Goal: Information Seeking & Learning: Compare options

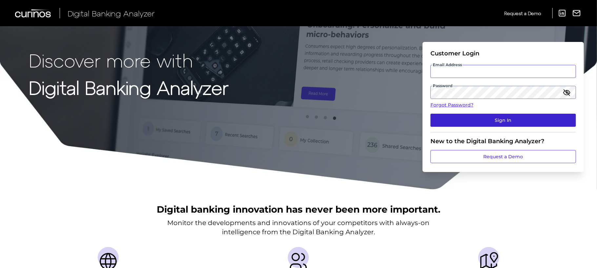
type input "Suraya.Randawa.demo@curinos.com"
click at [517, 117] on button "Sign In" at bounding box center [502, 120] width 145 height 13
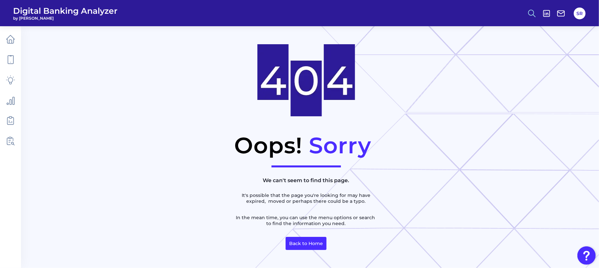
click at [536, 10] on icon at bounding box center [532, 13] width 9 height 9
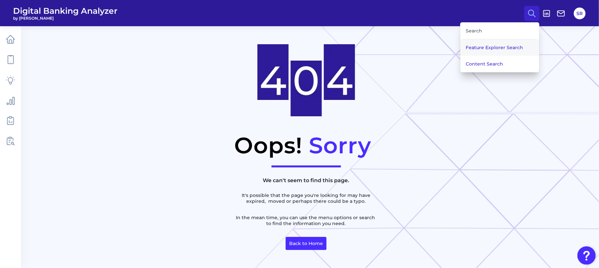
click at [501, 52] on button "Feature Explorer Search" at bounding box center [500, 47] width 79 height 16
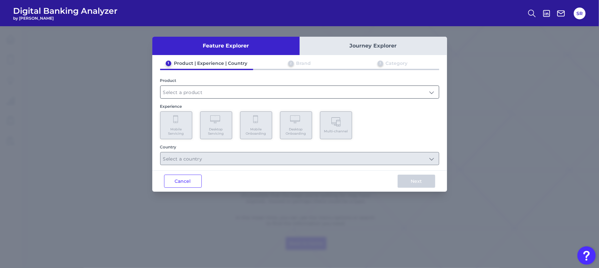
click at [267, 89] on input "text" at bounding box center [300, 92] width 279 height 12
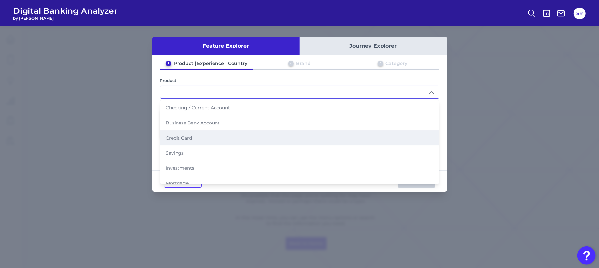
click at [191, 135] on span "Credit Card" at bounding box center [179, 138] width 26 height 6
type input "Credit Card"
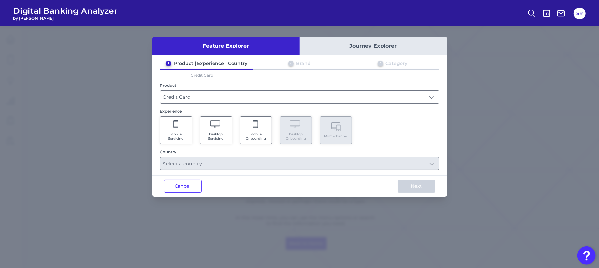
click at [263, 130] on Onboarding "Mobile Onboarding" at bounding box center [256, 130] width 32 height 28
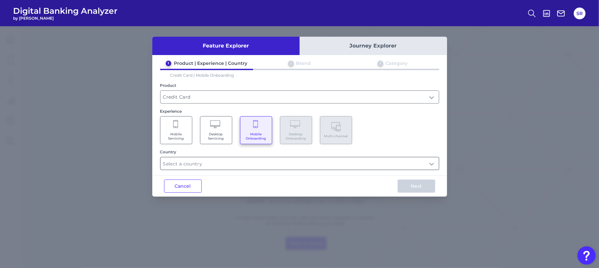
click at [438, 163] on input "text" at bounding box center [300, 163] width 279 height 12
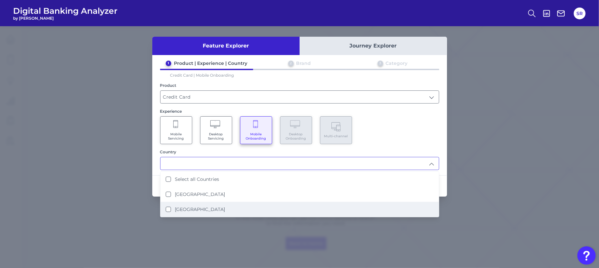
click at [178, 206] on label "[GEOGRAPHIC_DATA]" at bounding box center [200, 209] width 50 height 6
type input "[GEOGRAPHIC_DATA]"
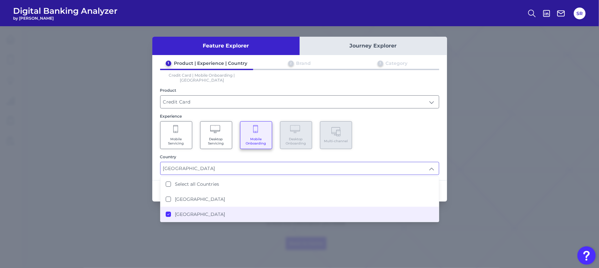
click at [435, 134] on div "Mobile Servicing Desktop Servicing Mobile Onboarding Desktop Onboarding Multi-c…" at bounding box center [299, 135] width 279 height 28
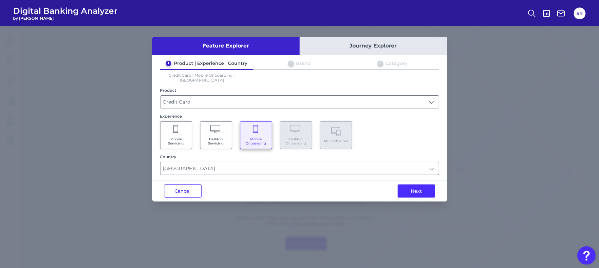
click at [417, 184] on button "Next" at bounding box center [417, 190] width 38 height 13
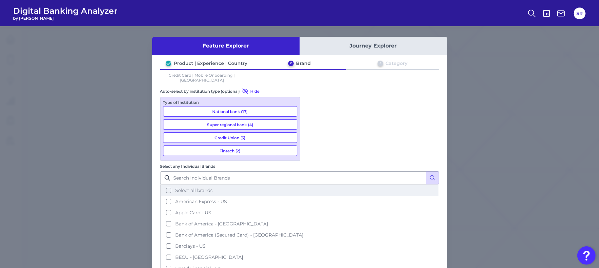
click at [312, 185] on button "Select all brands" at bounding box center [300, 190] width 278 height 11
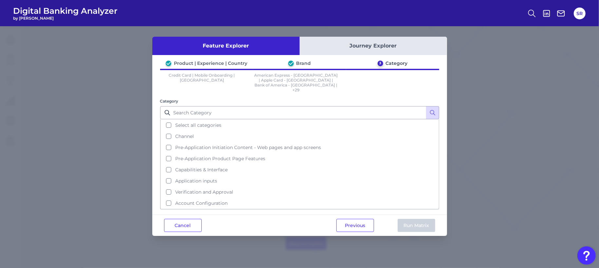
click at [167, 120] on button "Select all categories" at bounding box center [300, 125] width 278 height 11
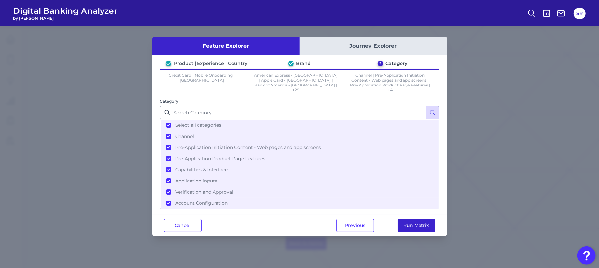
click at [422, 219] on button "Run Matrix" at bounding box center [417, 225] width 38 height 13
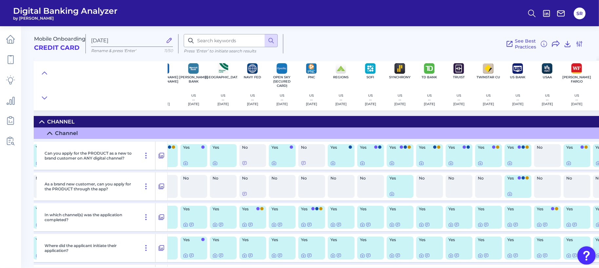
scroll to position [0, 518]
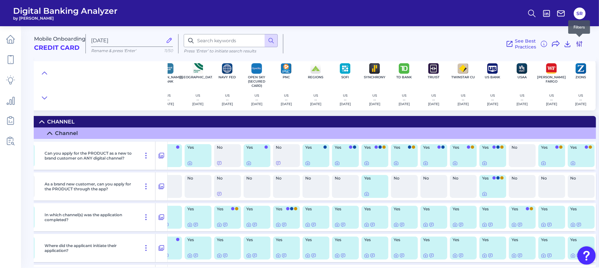
click at [582, 44] on icon at bounding box center [579, 43] width 5 height 5
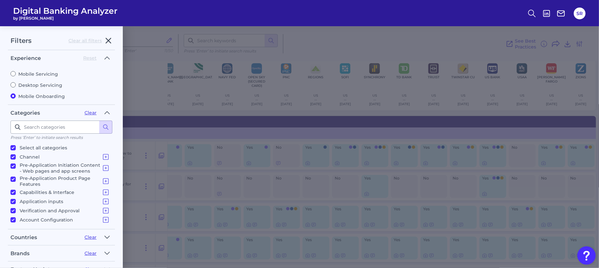
click at [111, 40] on icon "button" at bounding box center [109, 41] width 8 height 8
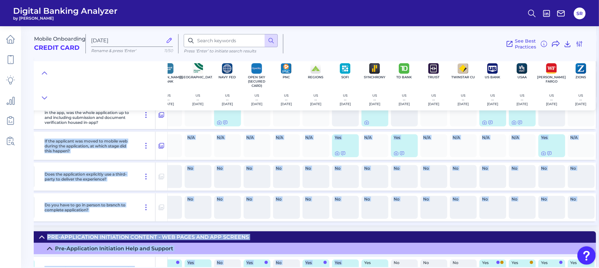
drag, startPoint x: 354, startPoint y: 264, endPoint x: 363, endPoint y: 264, distance: 9.2
click at [363, 264] on div "Mobile Onboarding Credit Card Oct 06 2025 Rename & press 'Enter' 11/50 Press ‘E…" at bounding box center [316, 144] width 565 height 246
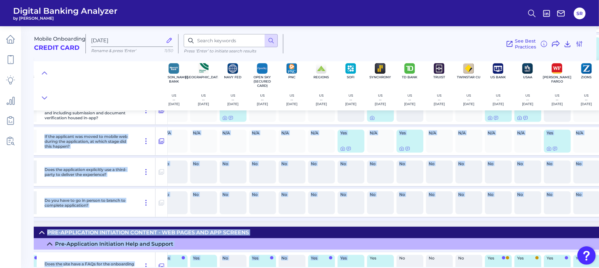
scroll to position [168, 518]
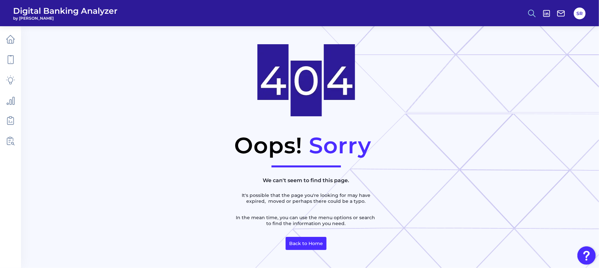
click at [531, 11] on icon at bounding box center [532, 13] width 9 height 9
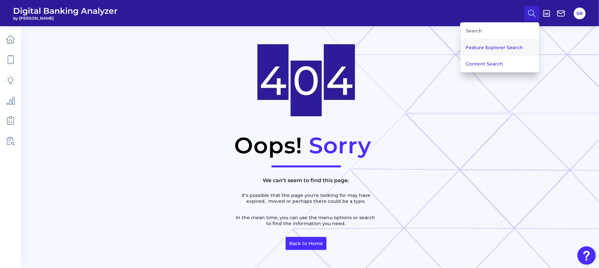
click at [498, 47] on button "Feature Explorer Search" at bounding box center [500, 47] width 79 height 16
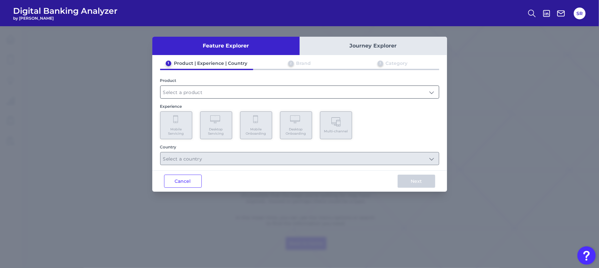
click at [247, 92] on input "text" at bounding box center [300, 92] width 279 height 12
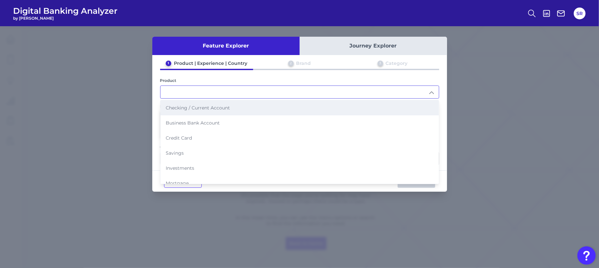
click at [217, 111] on li "Checking / Current Account" at bounding box center [300, 107] width 279 height 15
type input "Checking / Current Account"
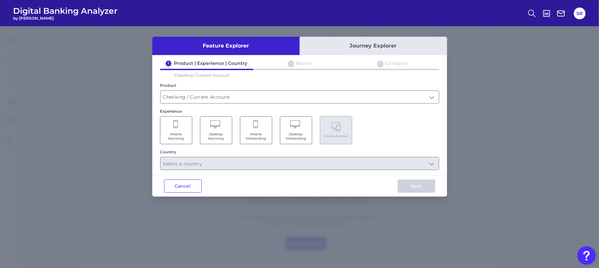
click at [268, 133] on span "Mobile Onboarding" at bounding box center [256, 136] width 25 height 9
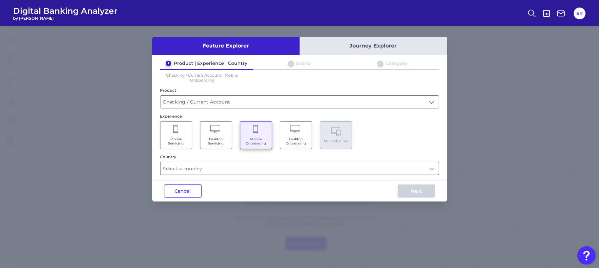
click at [287, 169] on input "text" at bounding box center [300, 168] width 279 height 12
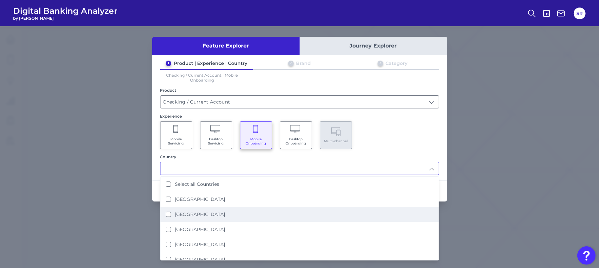
click at [187, 212] on label "[GEOGRAPHIC_DATA]" at bounding box center [200, 214] width 50 height 6
type input "[GEOGRAPHIC_DATA]"
click at [429, 137] on div "Mobile Servicing Desktop Servicing Mobile Onboarding Desktop Onboarding Multi-c…" at bounding box center [299, 135] width 279 height 28
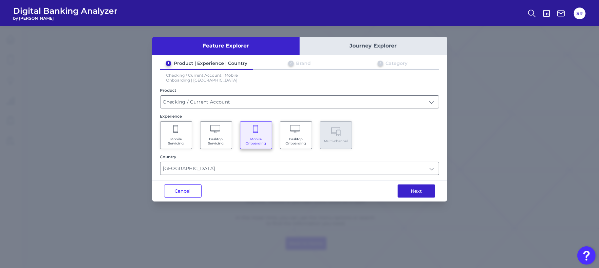
click at [419, 188] on button "Next" at bounding box center [417, 190] width 38 height 13
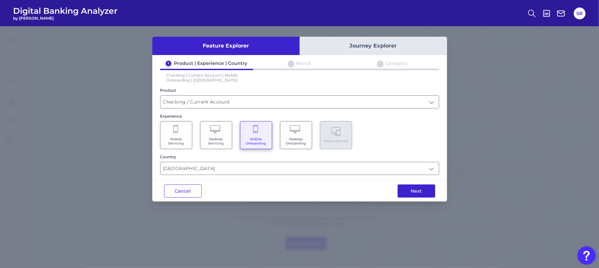
click at [413, 189] on button "Next" at bounding box center [417, 190] width 38 height 13
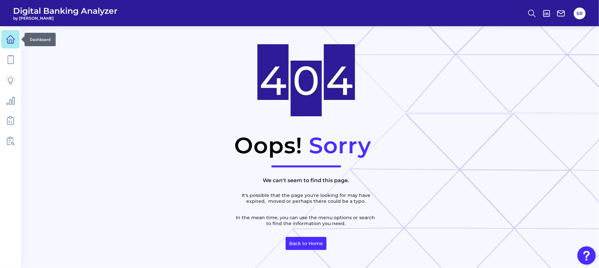
click at [13, 46] on link at bounding box center [10, 39] width 18 height 18
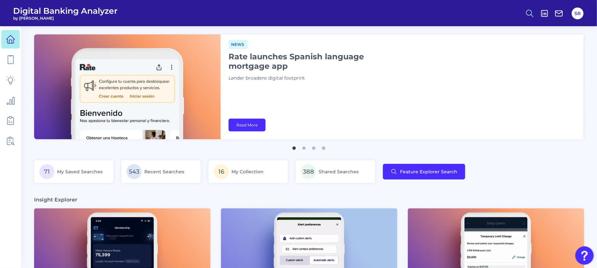
click at [529, 13] on icon at bounding box center [529, 13] width 9 height 9
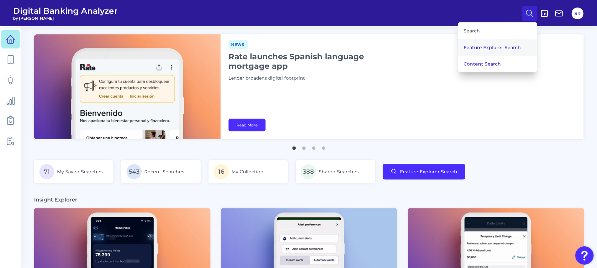
click at [513, 43] on button "Feature Explorer Search" at bounding box center [497, 47] width 79 height 16
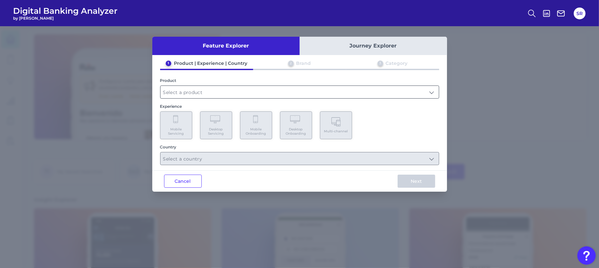
click at [338, 88] on input "text" at bounding box center [300, 92] width 279 height 12
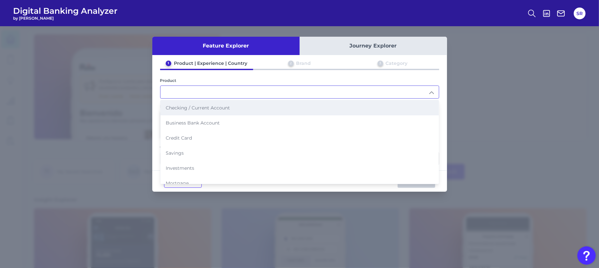
click at [191, 103] on li "Checking / Current Account" at bounding box center [300, 107] width 279 height 15
type input "Checking / Current Account"
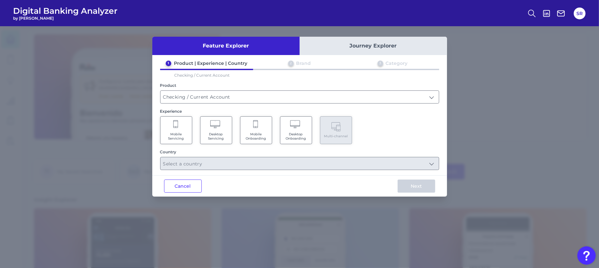
click at [268, 137] on span "Mobile Onboarding" at bounding box center [256, 136] width 25 height 9
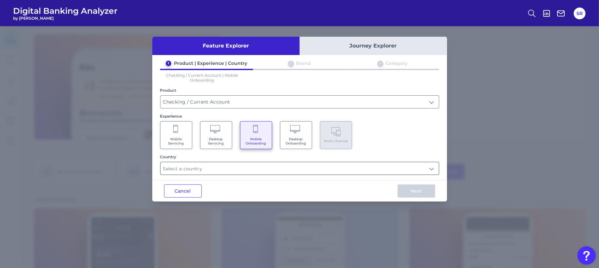
click at [261, 165] on input "text" at bounding box center [300, 168] width 279 height 12
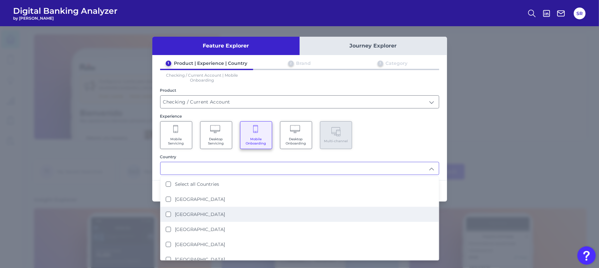
drag, startPoint x: 178, startPoint y: 211, endPoint x: 200, endPoint y: 207, distance: 22.6
click at [178, 211] on label "[GEOGRAPHIC_DATA]" at bounding box center [200, 214] width 50 height 6
type input "[GEOGRAPHIC_DATA]"
click at [413, 140] on div "Mobile Servicing Desktop Servicing Mobile Onboarding Desktop Onboarding Multi-c…" at bounding box center [299, 135] width 279 height 28
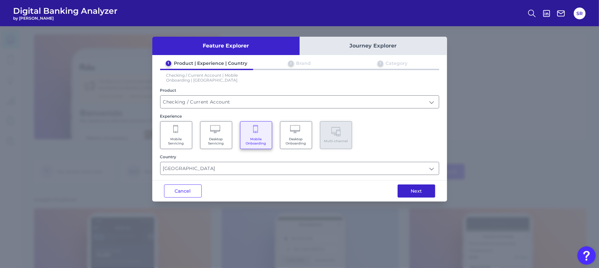
click at [414, 185] on button "Next" at bounding box center [417, 190] width 38 height 13
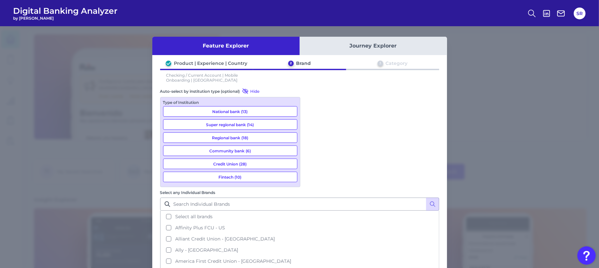
click at [238, 136] on button "Regional bank (18)" at bounding box center [230, 137] width 134 height 10
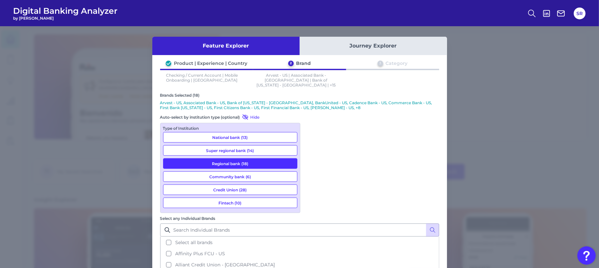
click at [233, 171] on button "Community bank (6)" at bounding box center [230, 176] width 134 height 10
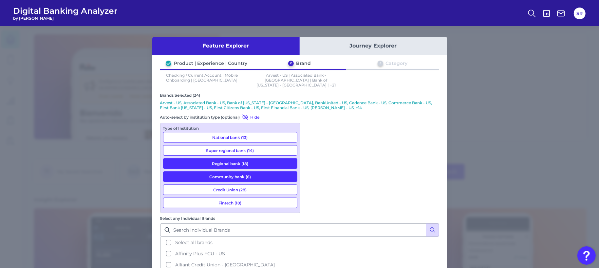
click at [235, 184] on button "Credit Union (28)" at bounding box center [230, 189] width 134 height 10
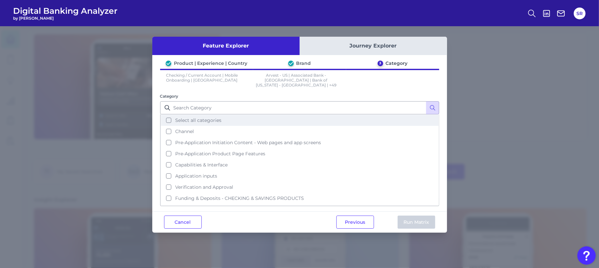
click at [170, 115] on button "Select all categories" at bounding box center [300, 120] width 278 height 11
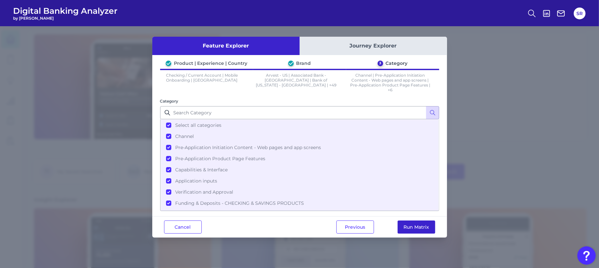
click at [433, 221] on button "Run Matrix" at bounding box center [417, 227] width 38 height 13
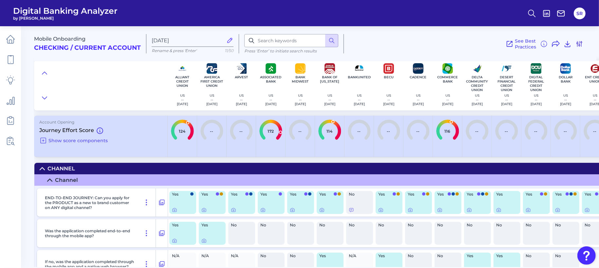
click at [577, 44] on icon at bounding box center [580, 44] width 8 height 8
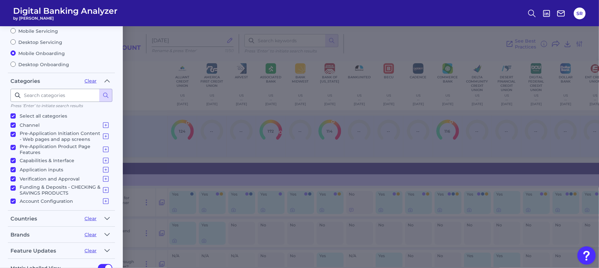
scroll to position [84, 0]
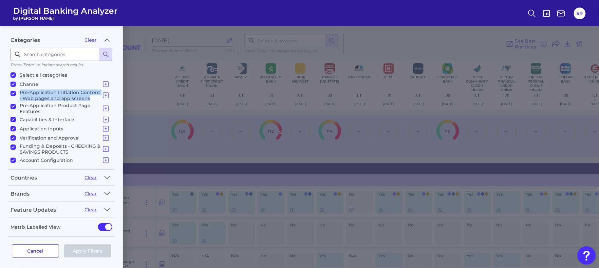
drag, startPoint x: 109, startPoint y: 95, endPoint x: 112, endPoint y: 85, distance: 11.0
click at [112, 85] on ul "Select all categories Channel Channel Pre-Application Initiation Content - Web …" at bounding box center [61, 117] width 102 height 94
click at [93, 38] on button "Clear" at bounding box center [91, 40] width 12 height 6
checkbox input "false"
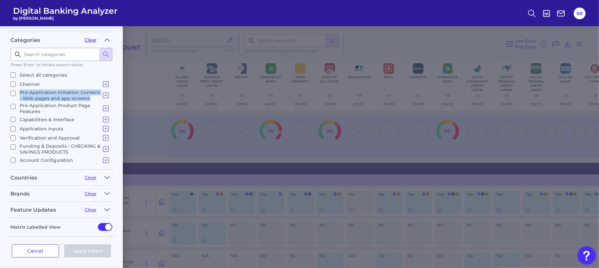
checkbox input "false"
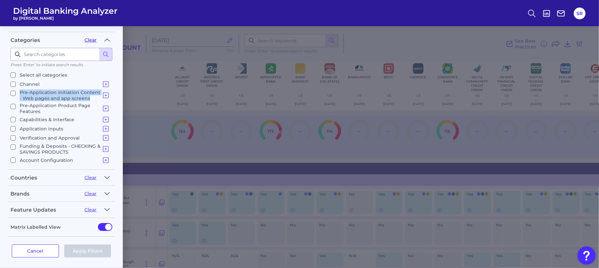
checkbox input "false"
click at [526, 67] on div "Filters Clear all filters Experience Reset Mobile Servicing Desktop Servicing M…" at bounding box center [299, 147] width 599 height 242
